Goal: Task Accomplishment & Management: Use online tool/utility

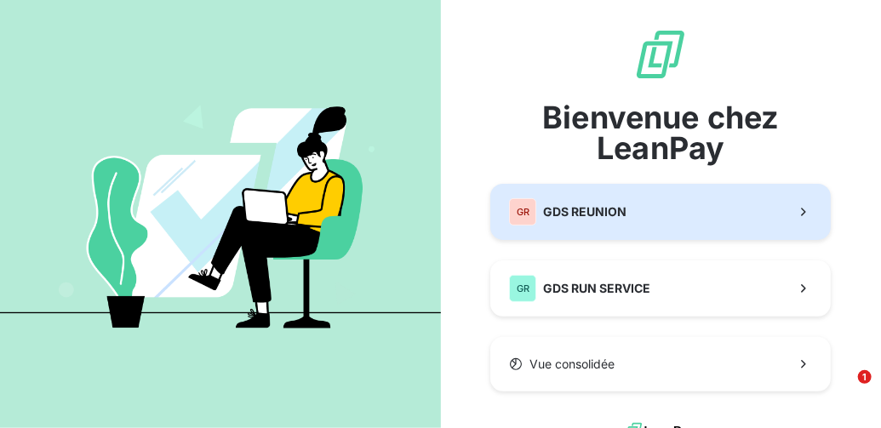
click at [583, 214] on span "GDS REUNION" at bounding box center [584, 211] width 83 height 17
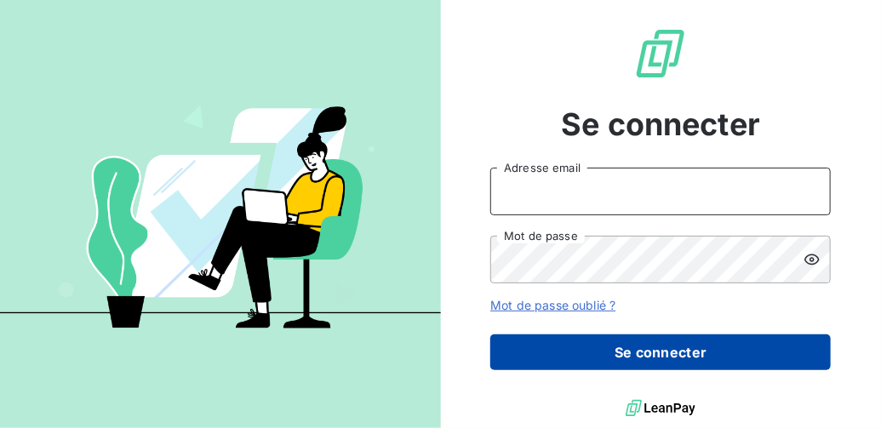
type input "RAF@GDS974.RE"
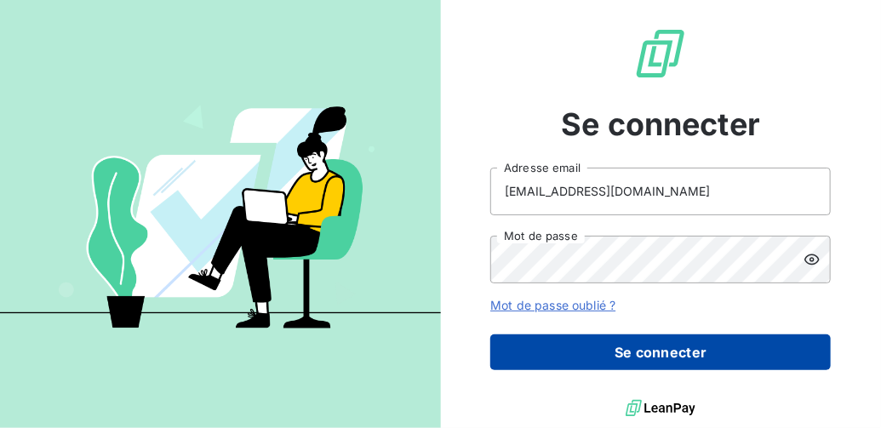
click at [669, 351] on button "Se connecter" at bounding box center [660, 352] width 340 height 36
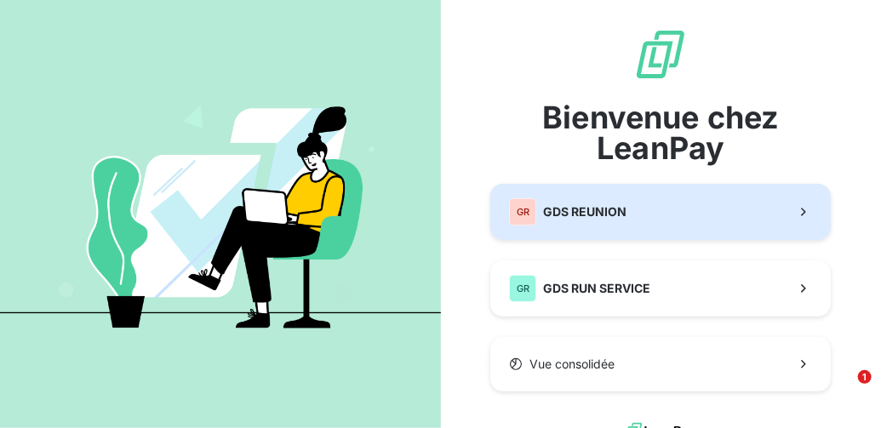
click at [594, 214] on span "GDS REUNION" at bounding box center [584, 211] width 83 height 17
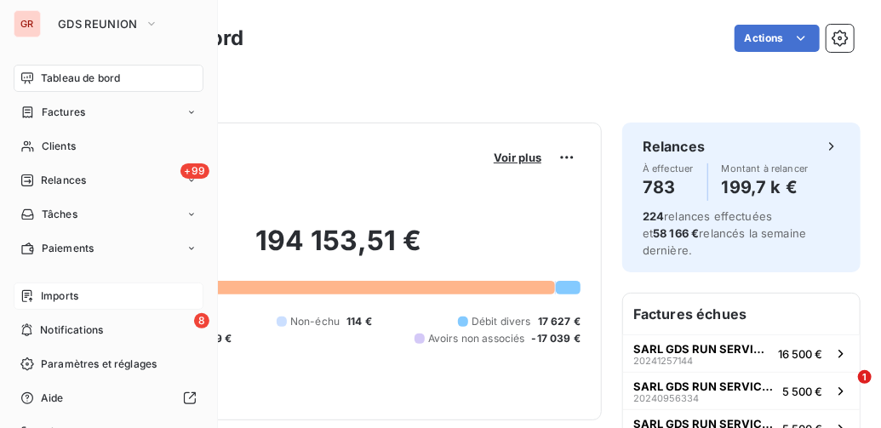
click at [32, 295] on icon at bounding box center [27, 296] width 14 height 14
